Goal: Use online tool/utility: Utilize a website feature to perform a specific function

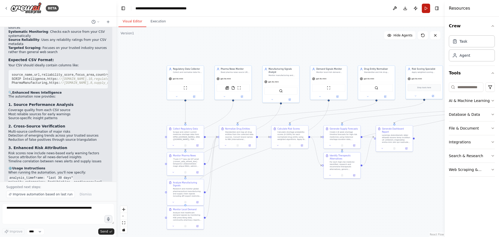
click at [424, 8] on button "Run" at bounding box center [426, 8] width 8 height 9
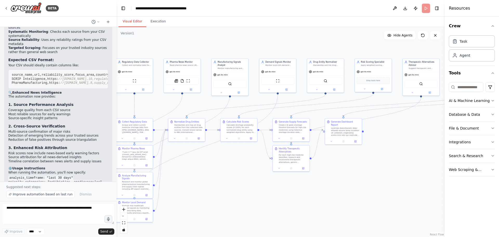
drag, startPoint x: 224, startPoint y: 46, endPoint x: 202, endPoint y: 37, distance: 23.6
click at [202, 37] on div ".deletable-edge-delete-btn { width: 20px; height: 20px; border: 0px solid #ffff…" at bounding box center [280, 132] width 328 height 210
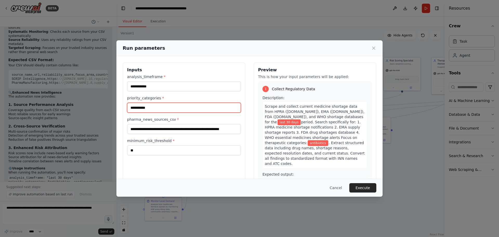
drag, startPoint x: 157, startPoint y: 108, endPoint x: 91, endPoint y: 104, distance: 66.9
click at [91, 104] on div "**********" at bounding box center [249, 118] width 499 height 237
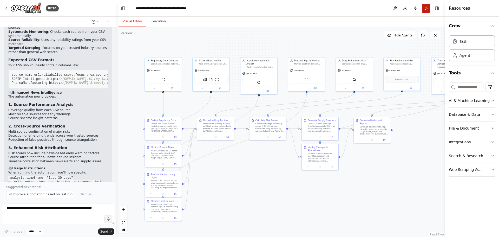
click at [424, 8] on button "Run" at bounding box center [426, 8] width 8 height 9
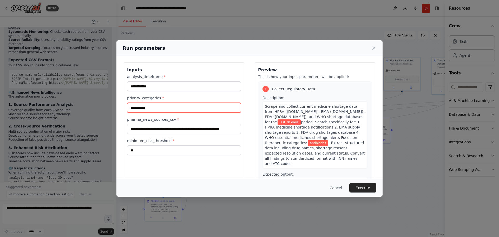
click at [155, 106] on input "**********" at bounding box center [184, 108] width 114 height 10
type input "*"
type input "***"
click at [362, 187] on button "Execute" at bounding box center [362, 187] width 27 height 9
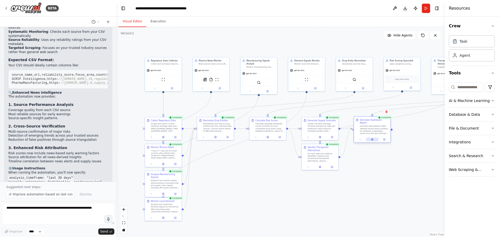
click at [373, 138] on icon at bounding box center [372, 139] width 2 height 2
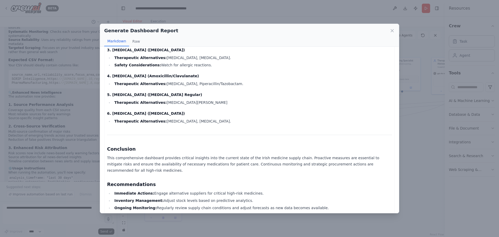
scroll to position [779, 0]
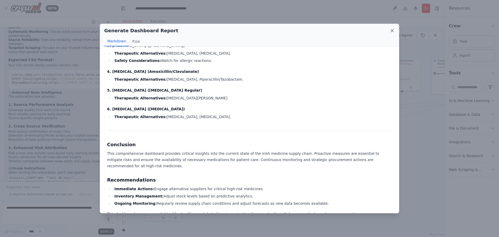
click at [391, 30] on icon at bounding box center [392, 30] width 3 height 3
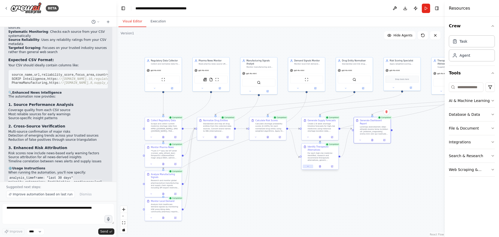
click at [310, 166] on button at bounding box center [308, 166] width 10 height 4
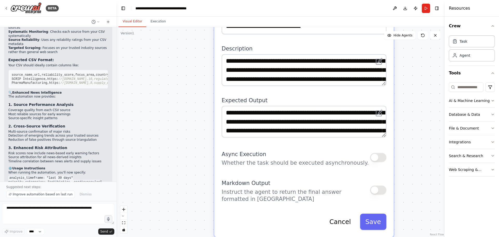
drag, startPoint x: 429, startPoint y: 182, endPoint x: 386, endPoint y: 61, distance: 129.1
click at [390, 73] on div ".deletable-edge-delete-btn { width: 20px; height: 20px; border: 0px solid #ffff…" at bounding box center [280, 132] width 328 height 210
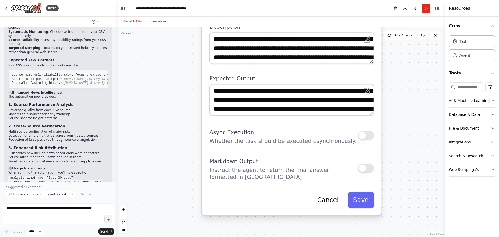
click at [365, 173] on div "Markdown Output Instruct the agent to return the final answer formatted in [GEO…" at bounding box center [291, 167] width 165 height 25
click at [367, 167] on button "button" at bounding box center [366, 167] width 16 height 9
click at [364, 199] on button "Save" at bounding box center [361, 200] width 27 height 16
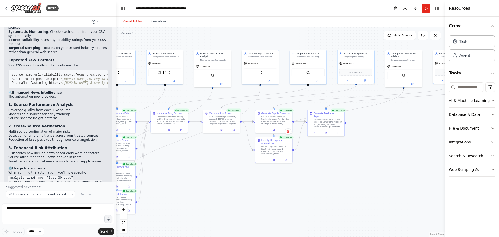
drag, startPoint x: 289, startPoint y: 150, endPoint x: 284, endPoint y: 213, distance: 62.8
click at [284, 213] on div ".deletable-edge-delete-btn { width: 20px; height: 20px; border: 0px solid #ffff…" at bounding box center [280, 132] width 328 height 210
click at [231, 201] on div ".deletable-edge-delete-btn { width: 20px; height: 20px; border: 0px solid #ffff…" at bounding box center [280, 132] width 328 height 210
